Goal: Transaction & Acquisition: Purchase product/service

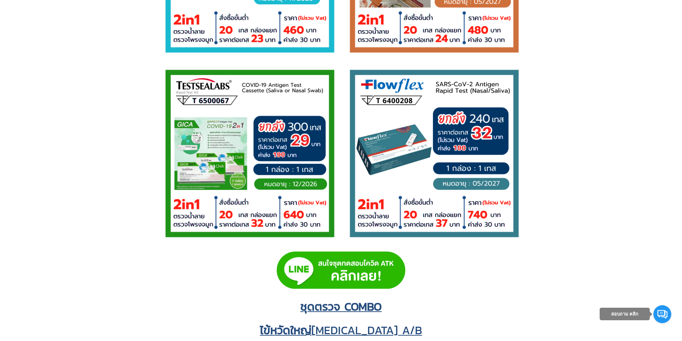
scroll to position [906, 0]
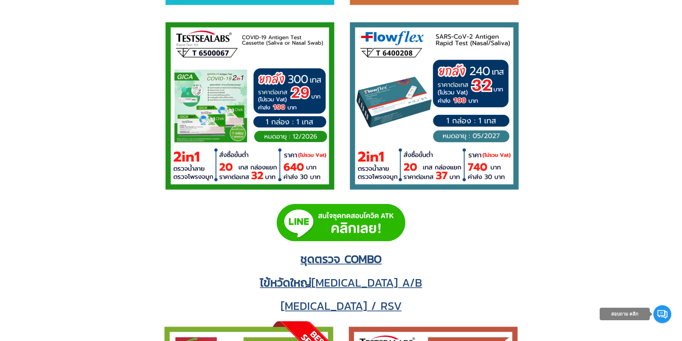
click at [363, 213] on img at bounding box center [341, 222] width 128 height 37
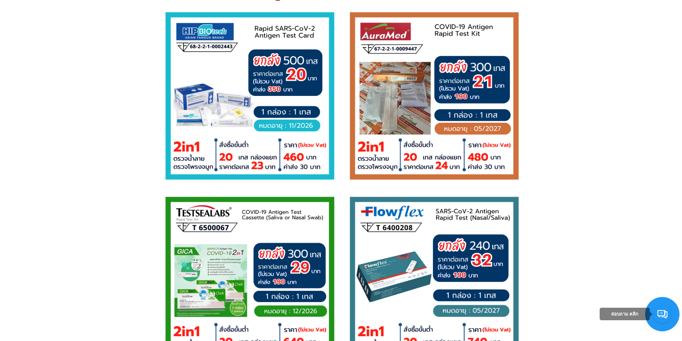
scroll to position [716, 0]
